Goal: Transaction & Acquisition: Purchase product/service

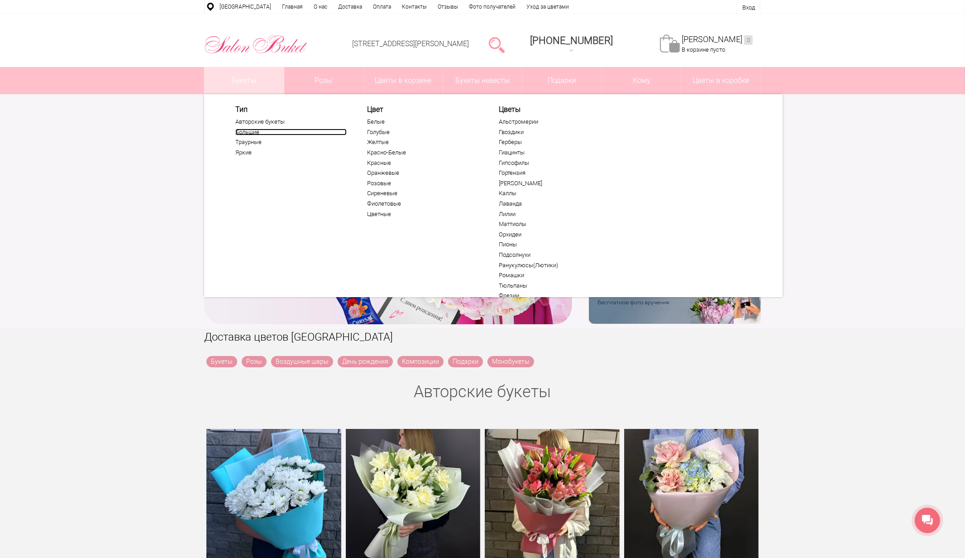
click at [247, 133] on link "Большие" at bounding box center [290, 132] width 111 height 7
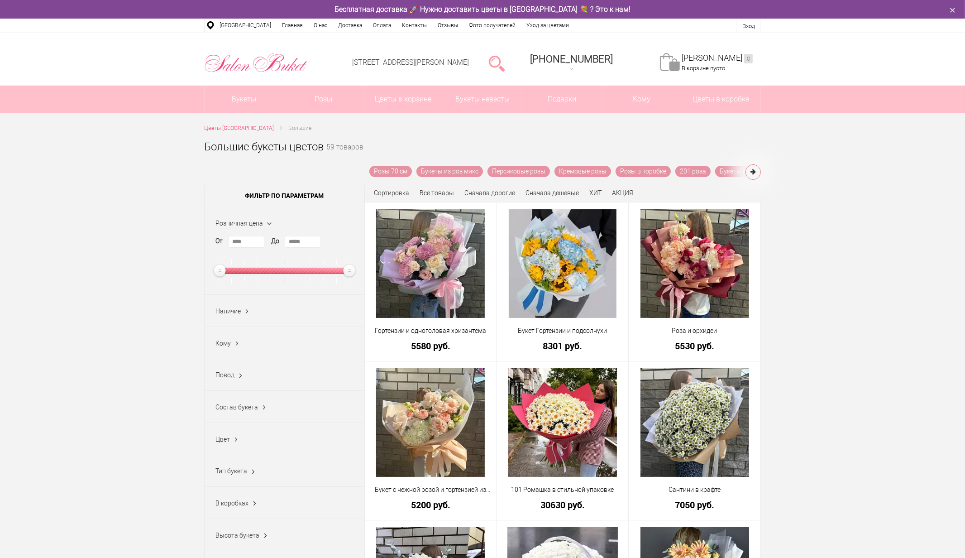
click at [243, 310] on ins at bounding box center [247, 312] width 10 height 12
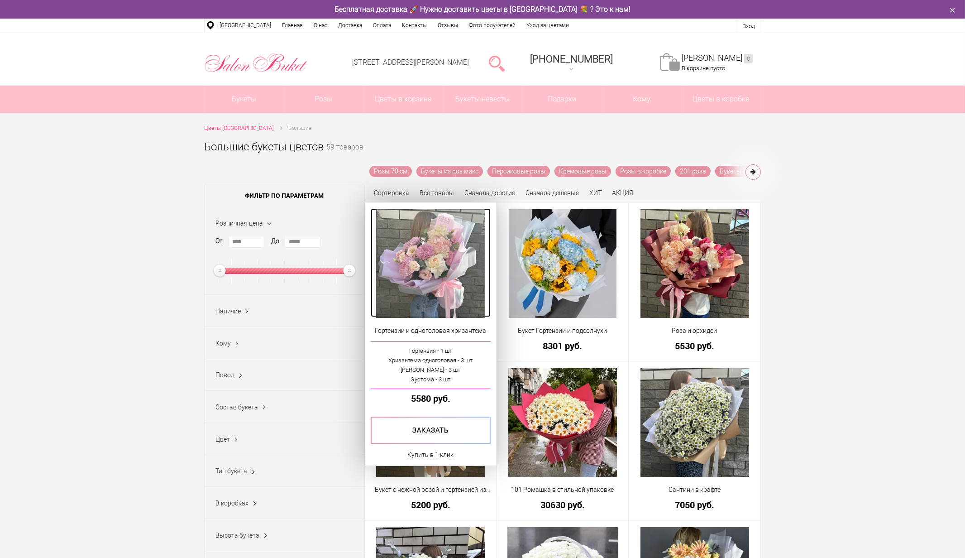
click at [419, 245] on img at bounding box center [430, 263] width 109 height 109
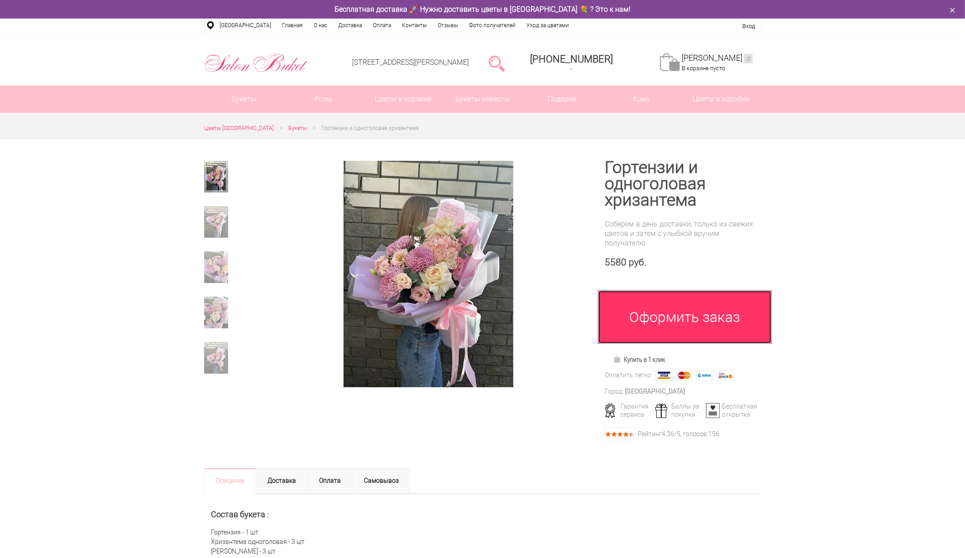
click at [650, 325] on link "Оформить заказ" at bounding box center [685, 316] width 174 height 53
